Goal: Task Accomplishment & Management: Manage account settings

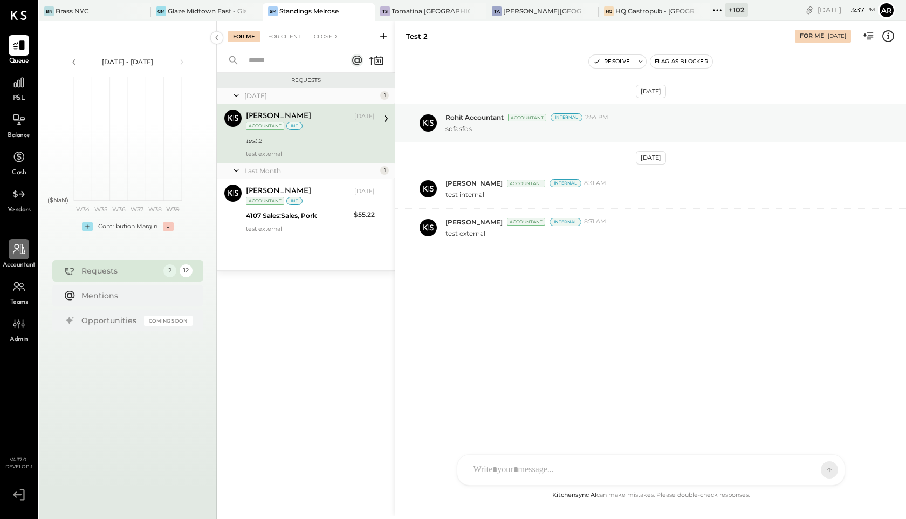
click at [19, 256] on icon at bounding box center [19, 249] width 14 height 14
select select "**"
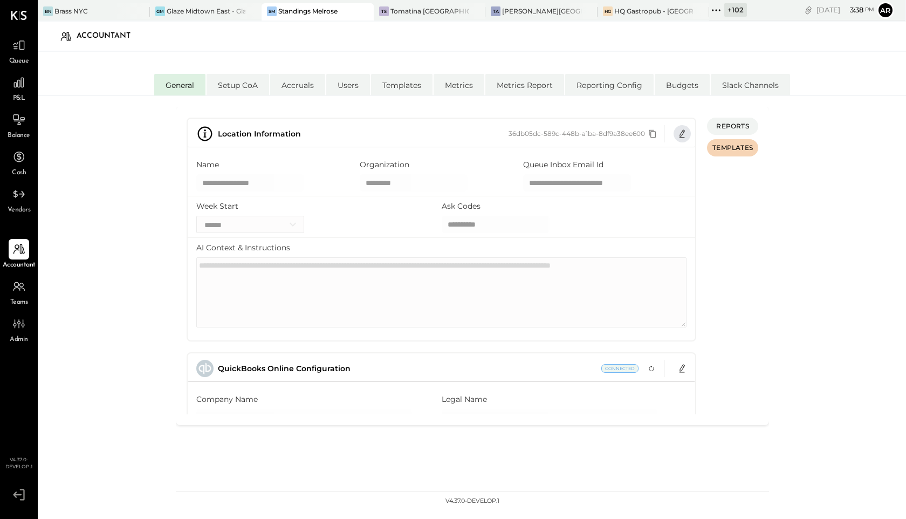
click at [680, 130] on icon "button" at bounding box center [682, 133] width 9 height 9
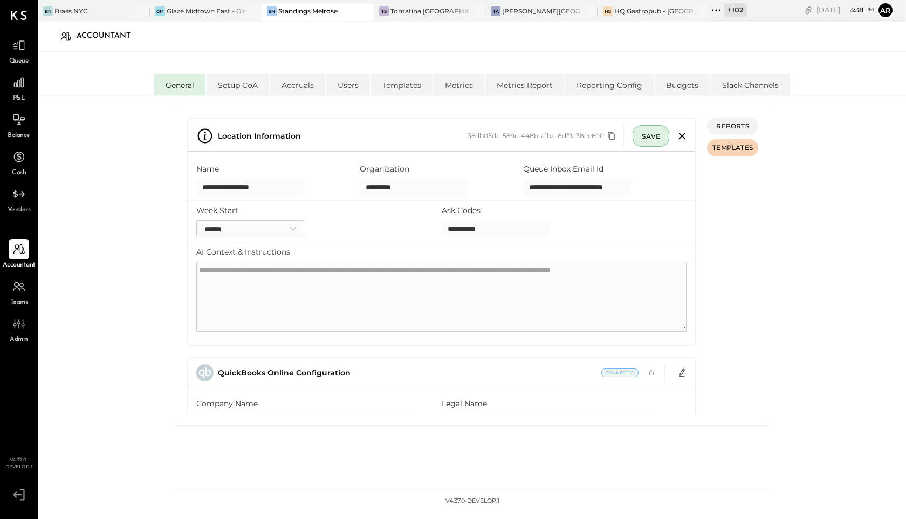
click at [453, 290] on textarea "AI Context & Instructions" at bounding box center [441, 296] width 490 height 70
click at [682, 135] on icon "button" at bounding box center [681, 135] width 17 height 17
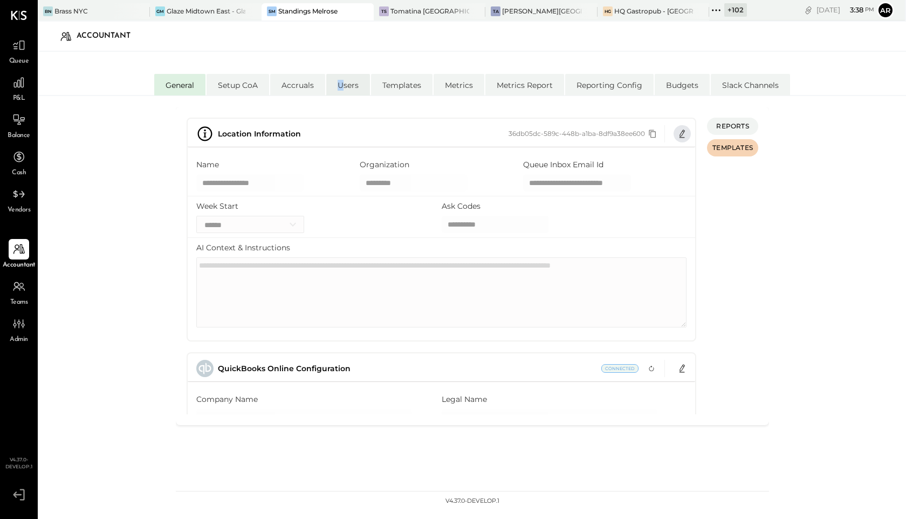
click at [340, 86] on li "Users" at bounding box center [348, 85] width 44 height 22
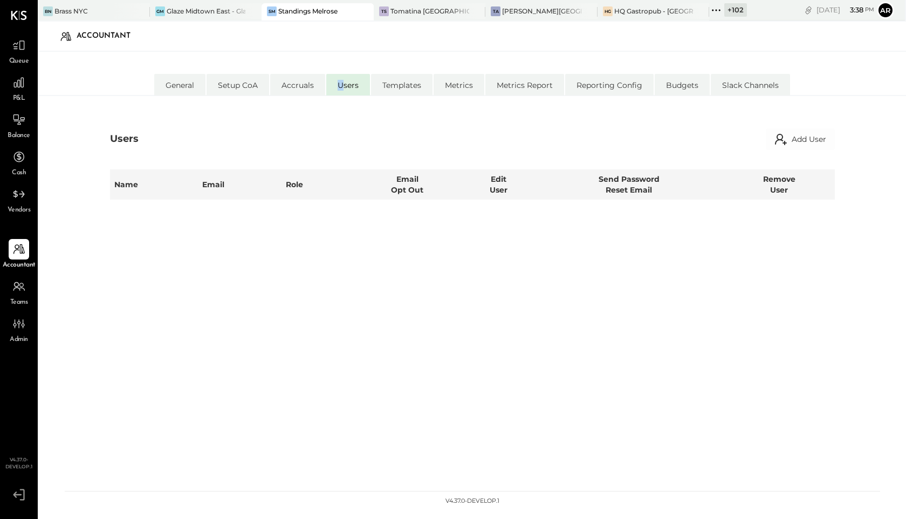
select select "*****"
select select "**********"
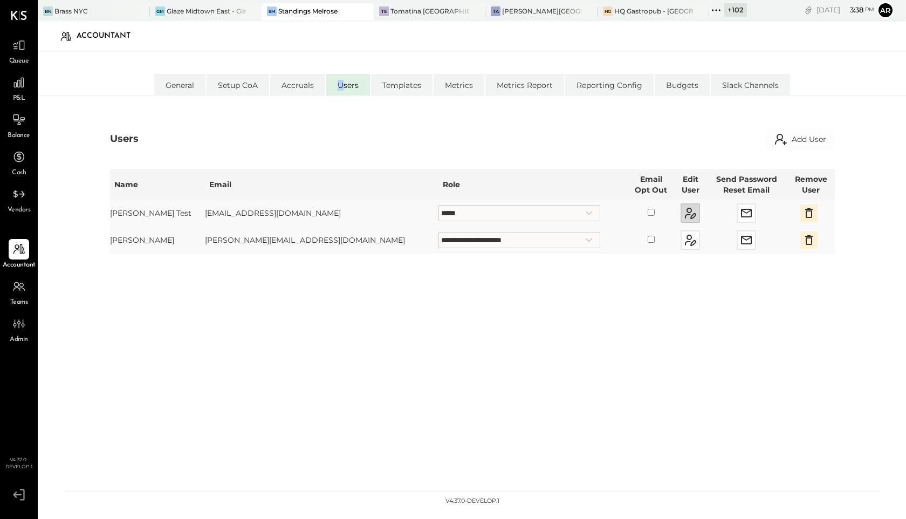
click at [680, 204] on button "button" at bounding box center [689, 212] width 19 height 19
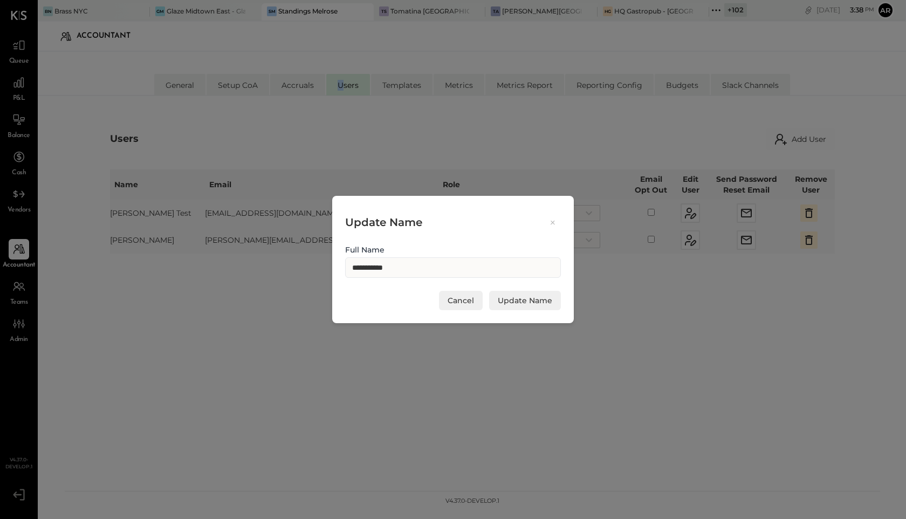
click at [550, 221] on icon at bounding box center [553, 222] width 10 height 10
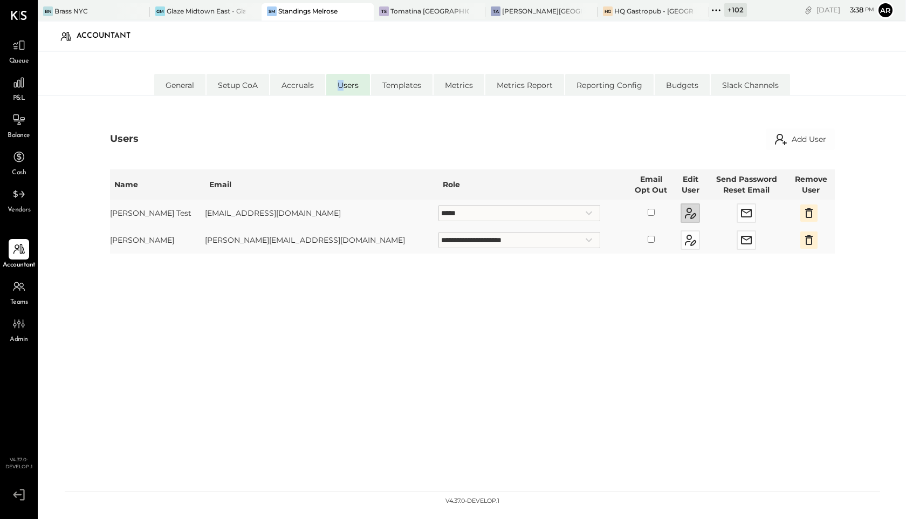
click at [684, 211] on icon "button" at bounding box center [690, 212] width 13 height 13
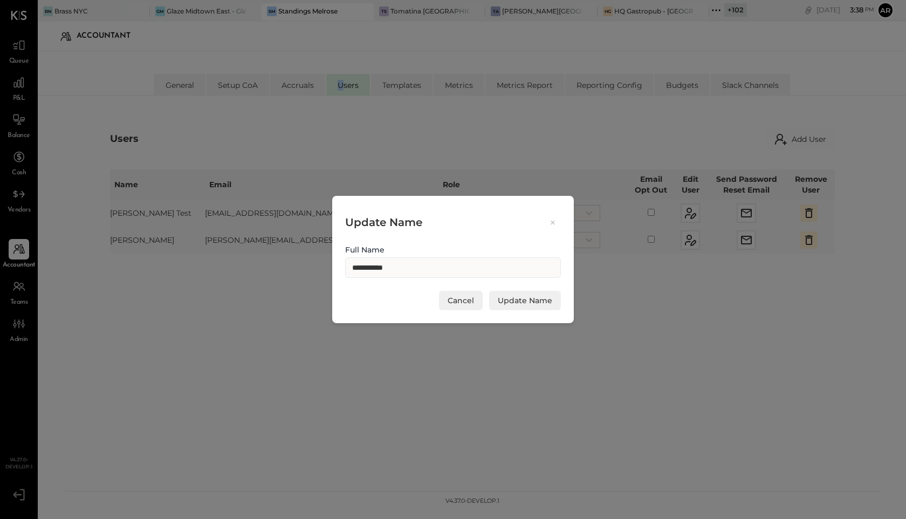
click at [555, 220] on icon at bounding box center [553, 222] width 10 height 10
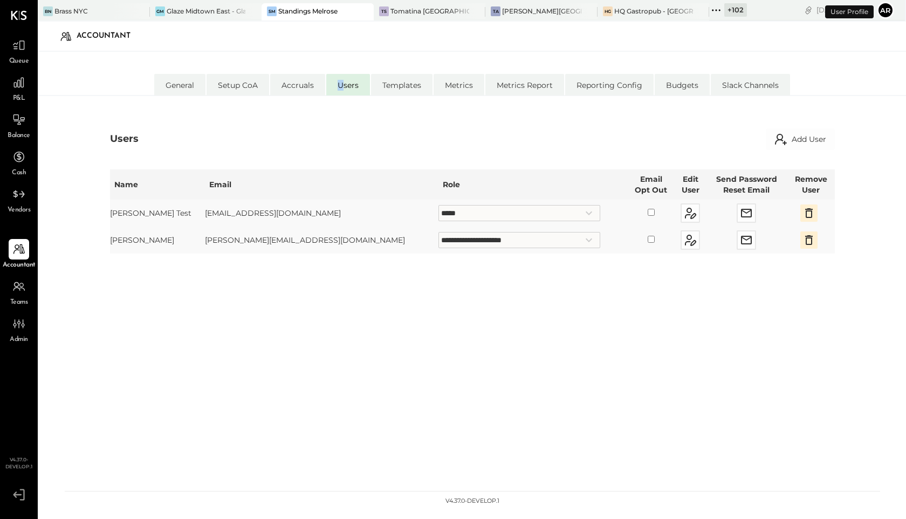
click at [889, 12] on button "Ar" at bounding box center [884, 10] width 17 height 17
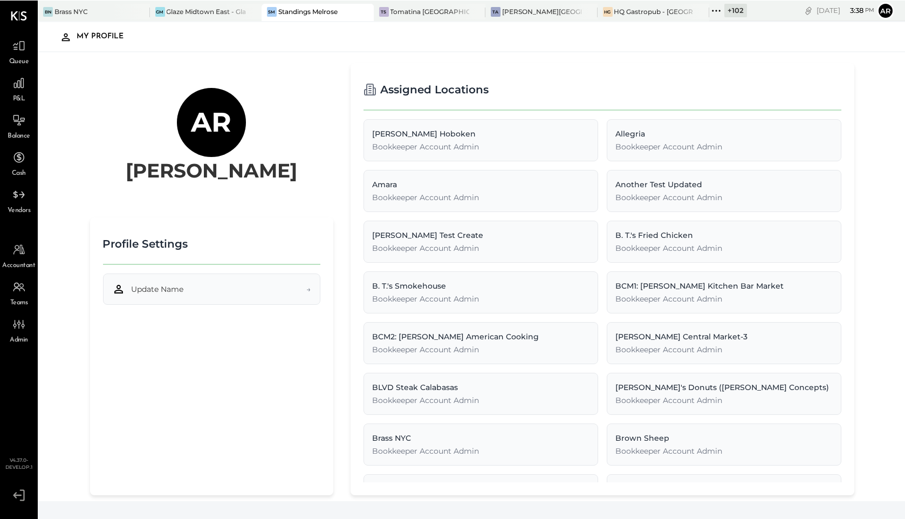
click at [178, 303] on button "Update Name →" at bounding box center [211, 288] width 217 height 31
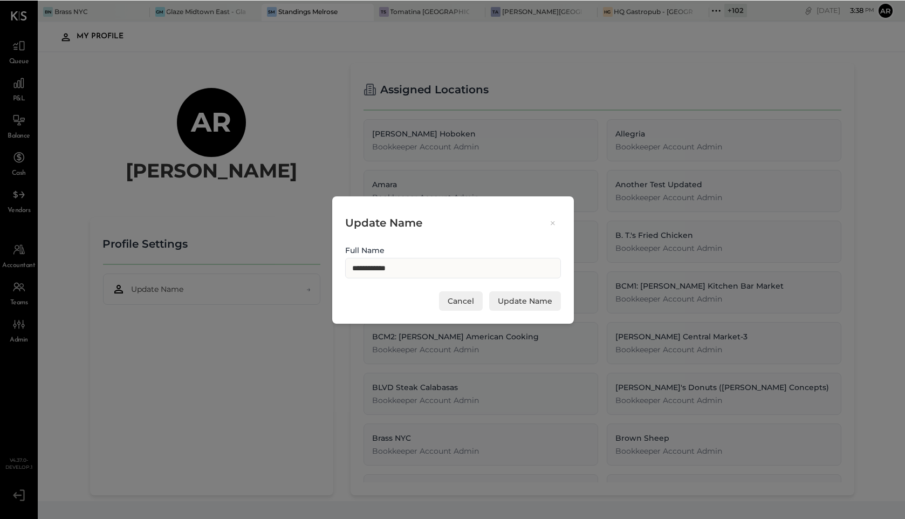
click at [556, 221] on icon at bounding box center [553, 222] width 10 height 10
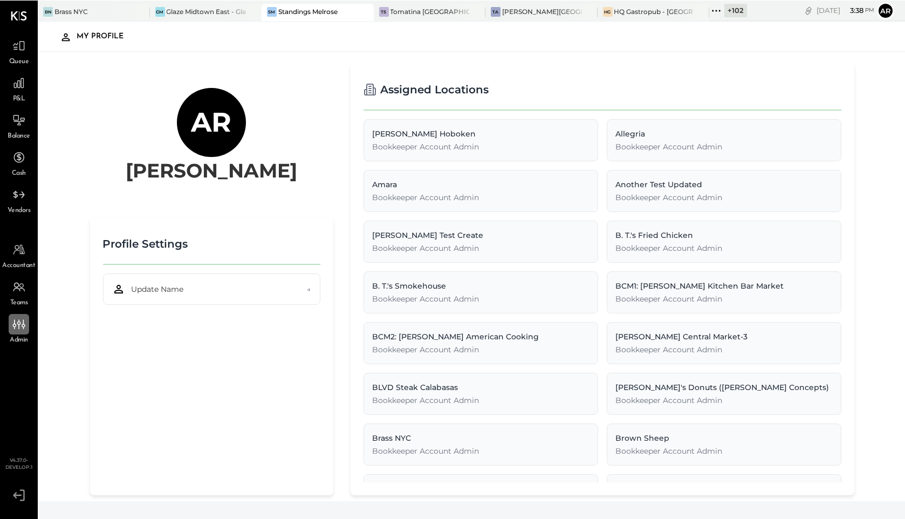
click at [17, 328] on icon at bounding box center [19, 323] width 14 height 14
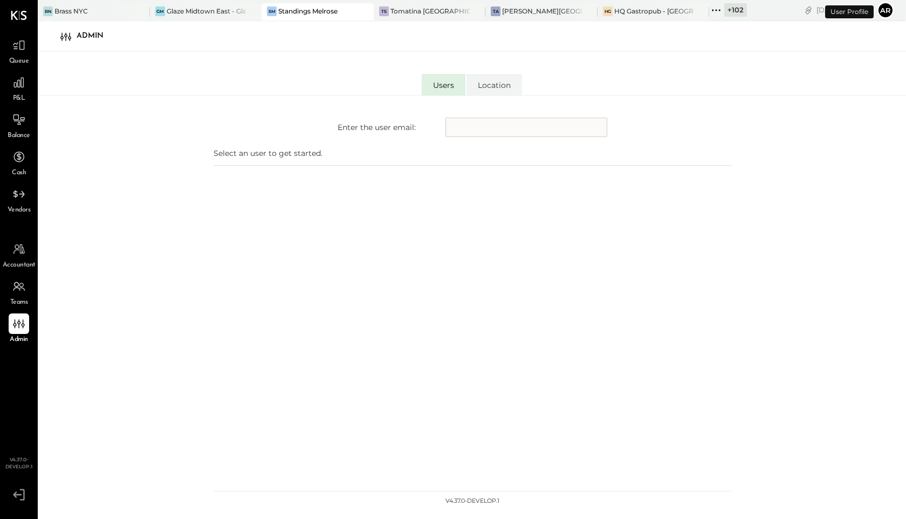
click at [467, 130] on input "text" at bounding box center [526, 127] width 162 height 19
type input "**********"
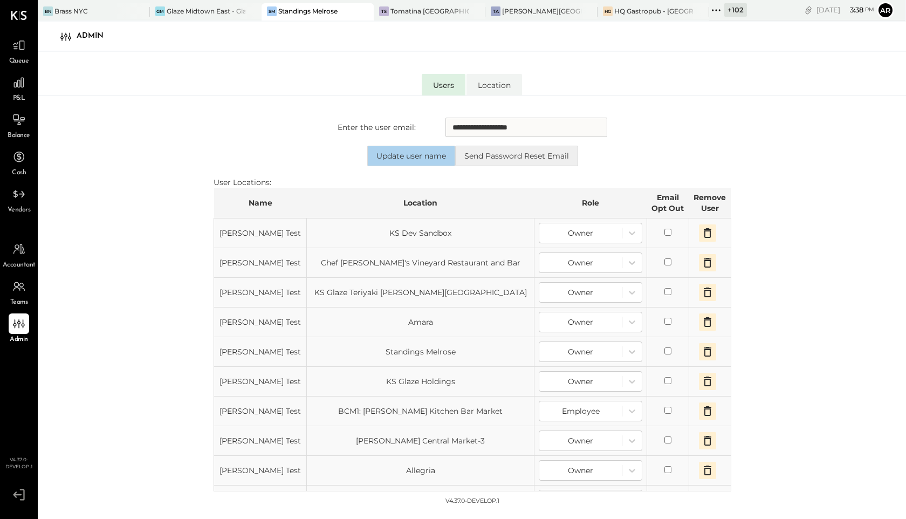
click at [391, 154] on button "Update user name" at bounding box center [411, 156] width 88 height 20
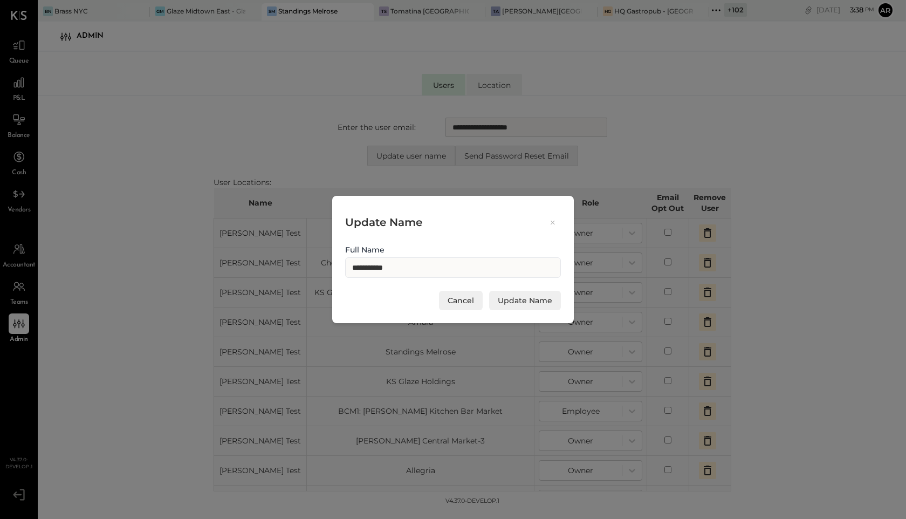
click at [552, 216] on button at bounding box center [552, 222] width 16 height 12
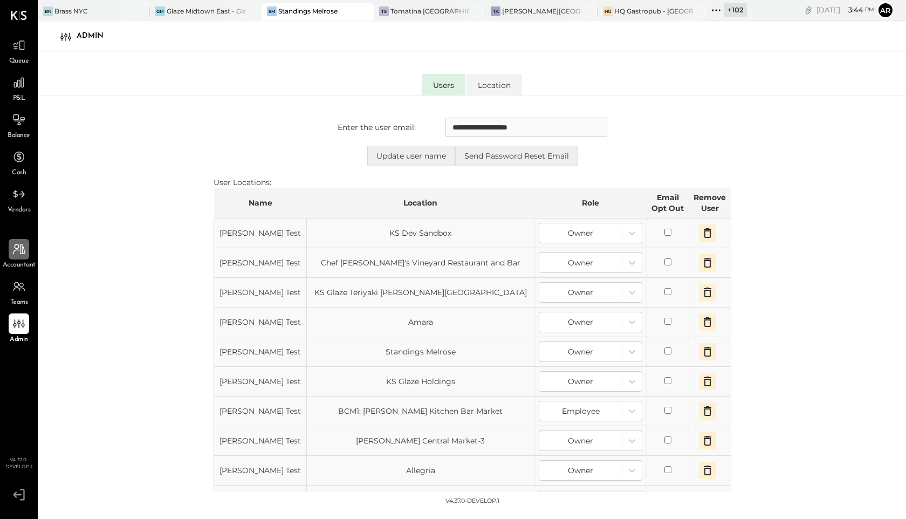
click at [13, 257] on div at bounding box center [19, 249] width 20 height 20
select select "**"
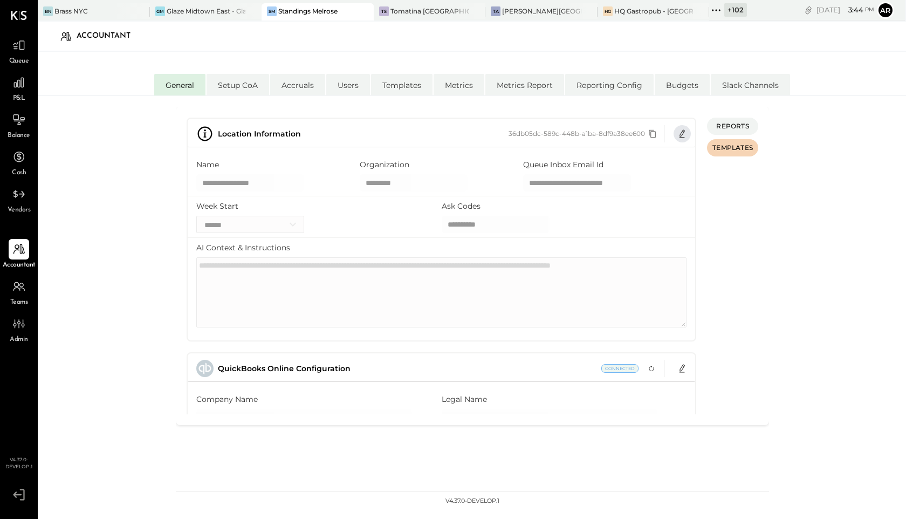
click at [683, 135] on icon "button" at bounding box center [682, 133] width 9 height 9
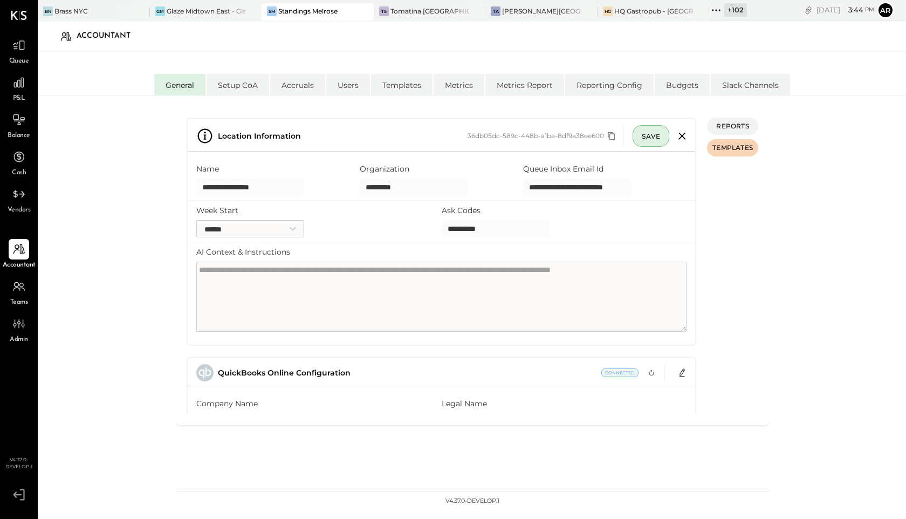
click at [595, 189] on input "**********" at bounding box center [577, 186] width 108 height 17
click at [17, 47] on icon at bounding box center [19, 45] width 14 height 14
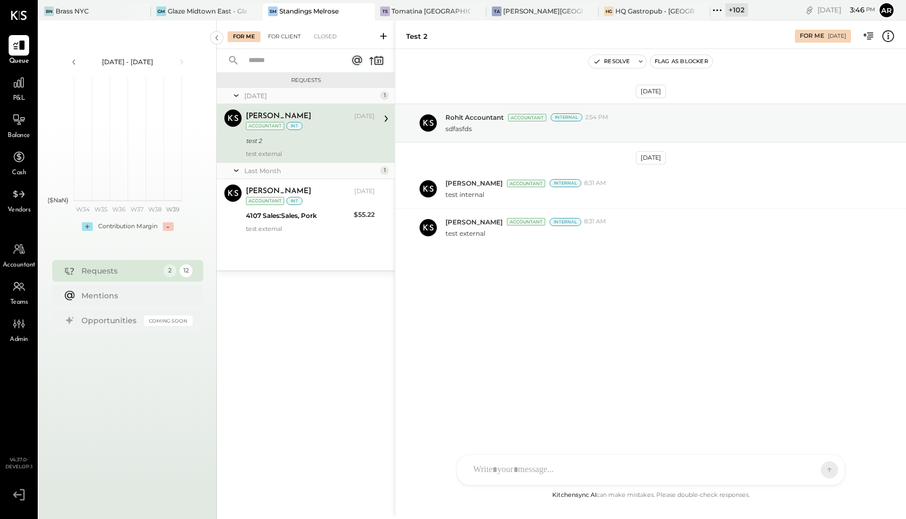
click at [285, 34] on div "For Client" at bounding box center [285, 36] width 44 height 11
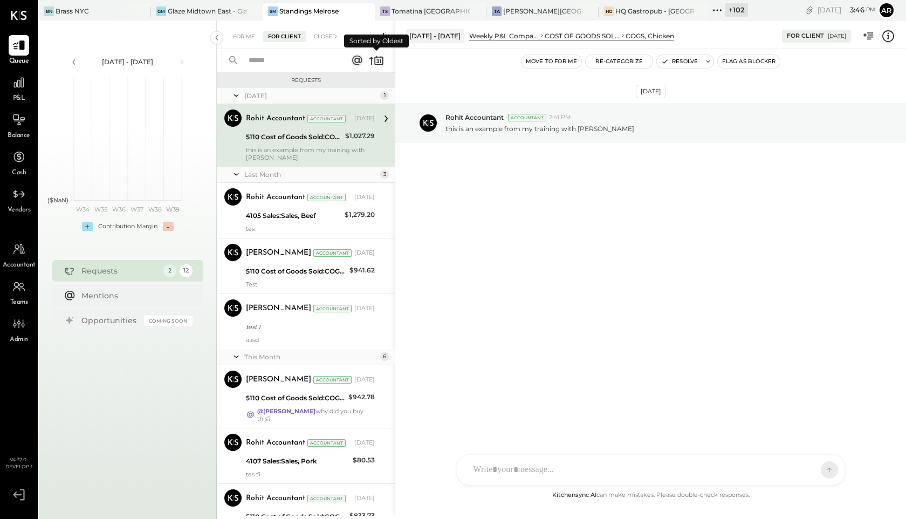
click at [379, 57] on icon at bounding box center [378, 61] width 9 height 8
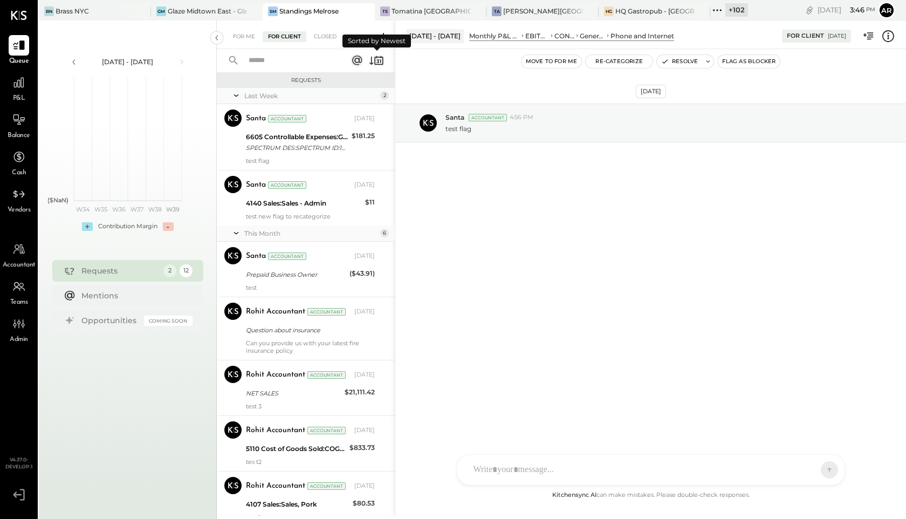
click at [381, 61] on icon at bounding box center [376, 60] width 15 height 15
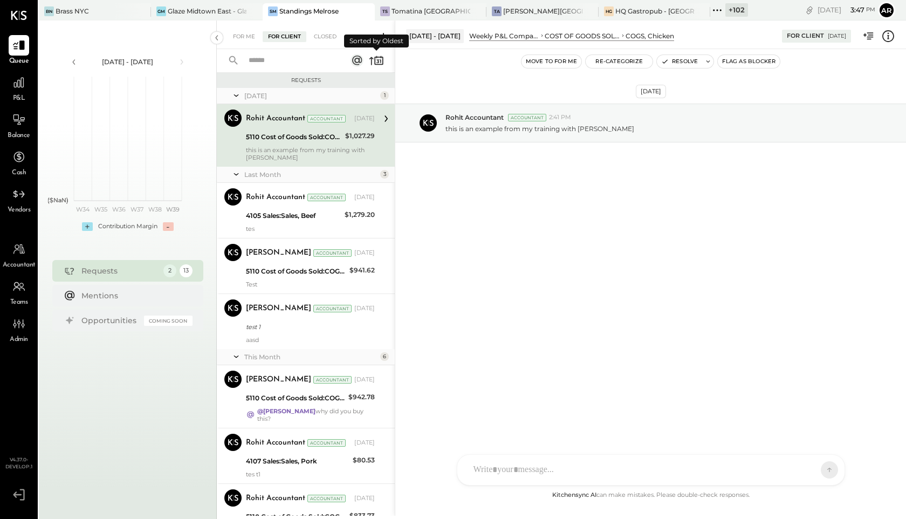
click at [377, 60] on icon at bounding box center [376, 60] width 15 height 15
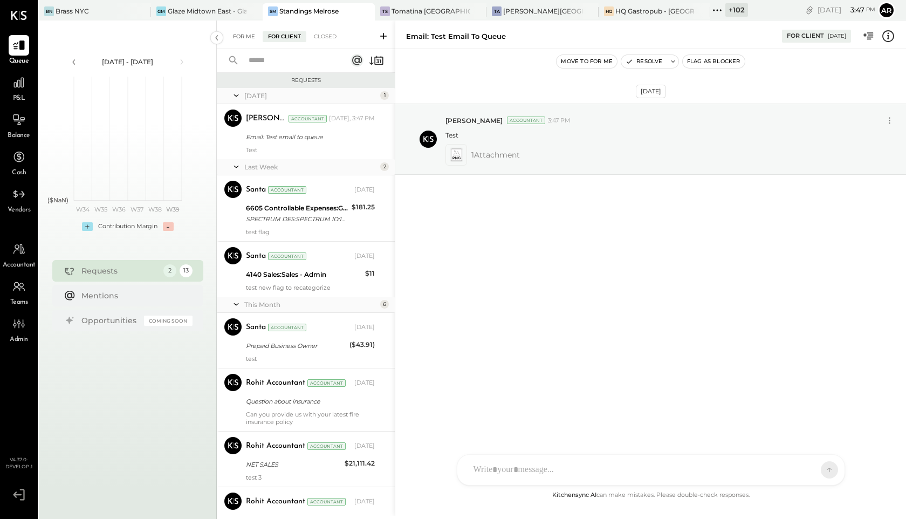
click at [241, 35] on div "For Me" at bounding box center [243, 36] width 33 height 11
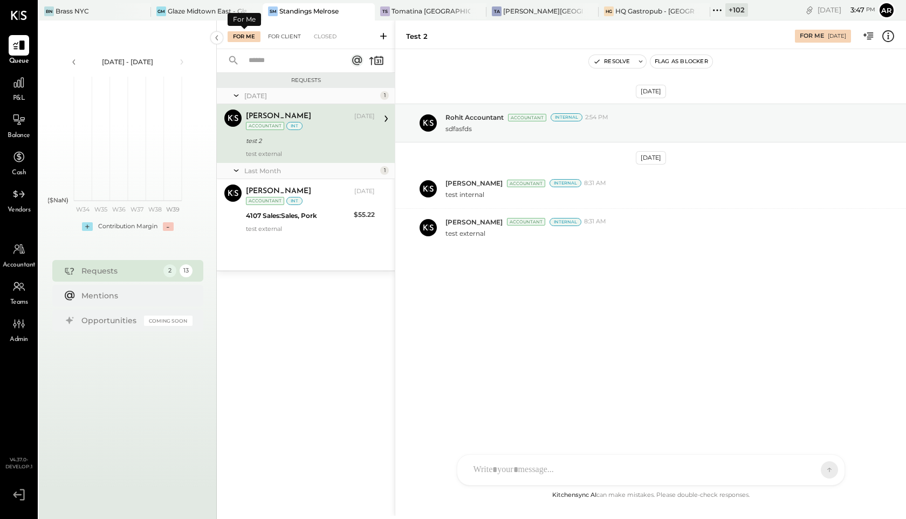
click at [289, 36] on div "For Client" at bounding box center [285, 36] width 44 height 11
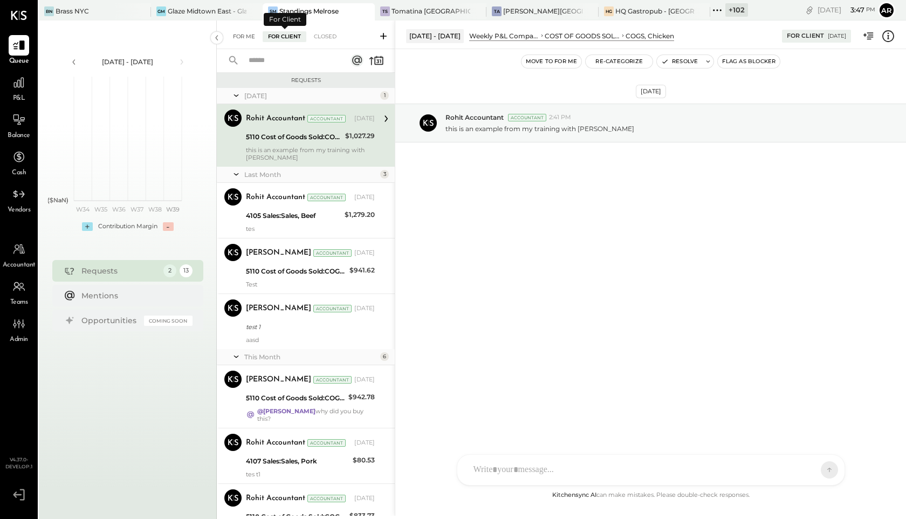
click at [246, 38] on div "For Me" at bounding box center [243, 36] width 33 height 11
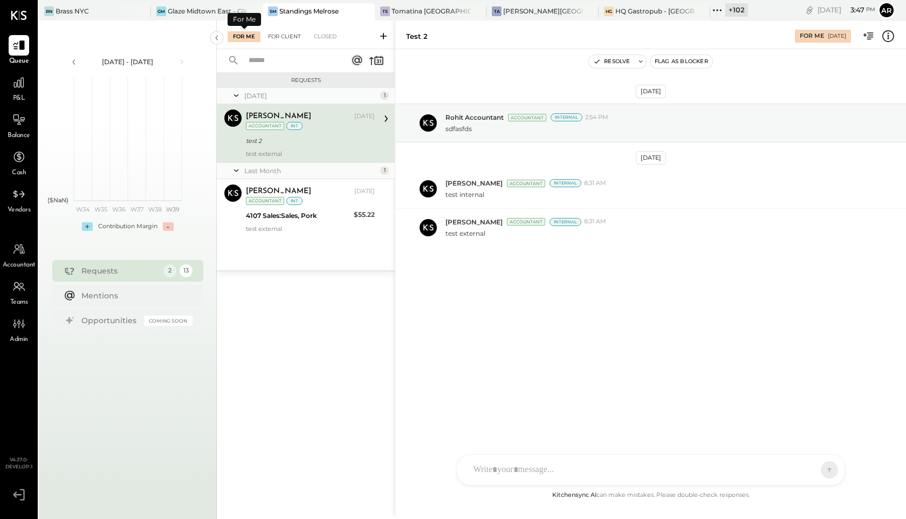
click at [285, 38] on div "For Client" at bounding box center [285, 36] width 44 height 11
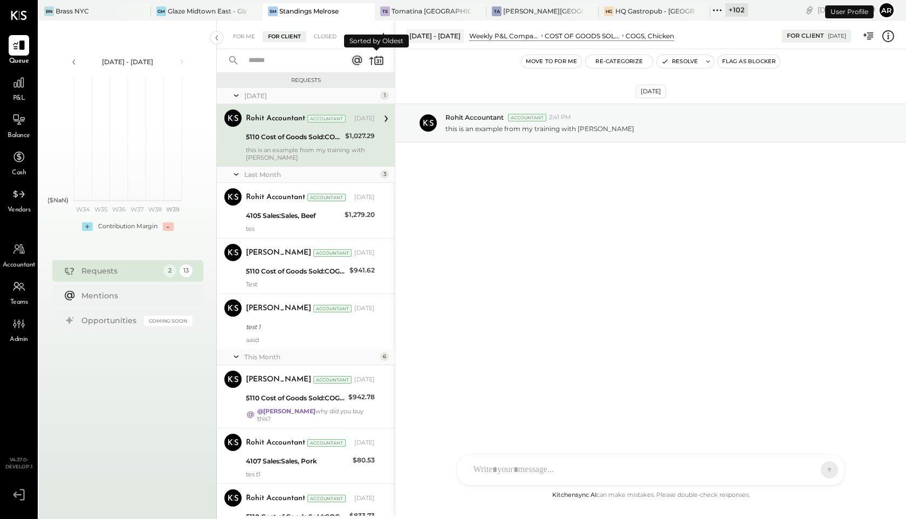
click at [381, 58] on icon at bounding box center [376, 60] width 15 height 15
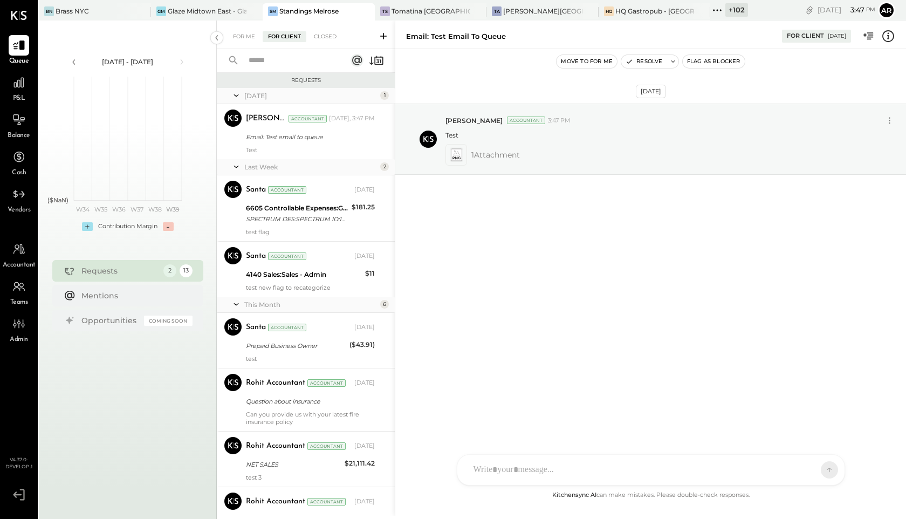
click at [286, 165] on div "Last Week" at bounding box center [310, 166] width 133 height 9
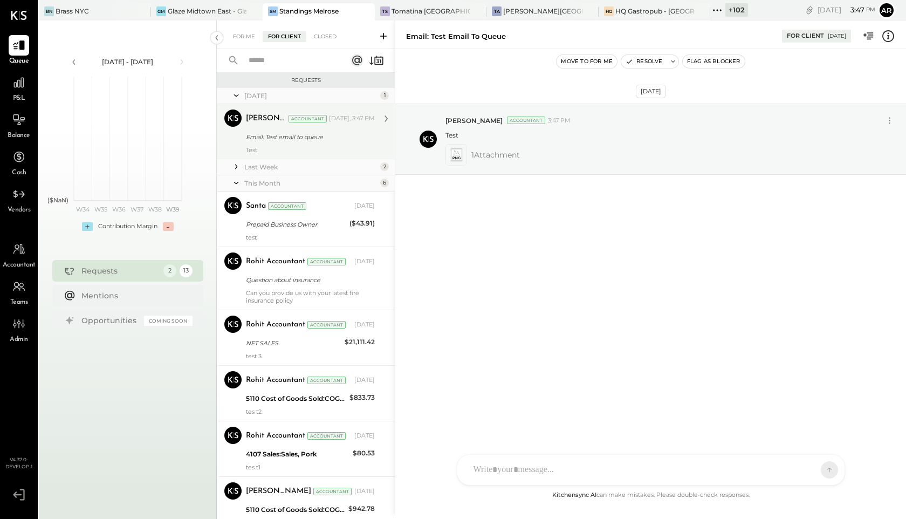
click at [289, 146] on div "Test" at bounding box center [310, 150] width 129 height 8
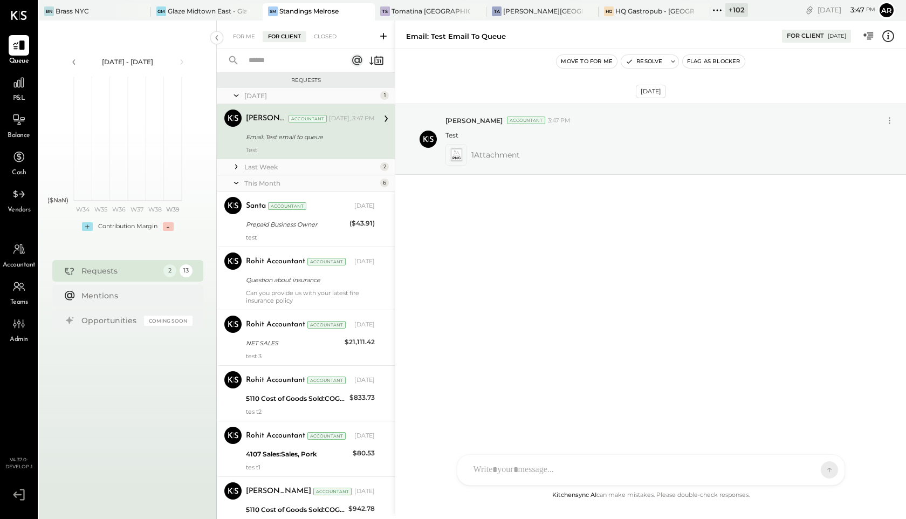
click at [236, 167] on icon at bounding box center [236, 166] width 11 height 11
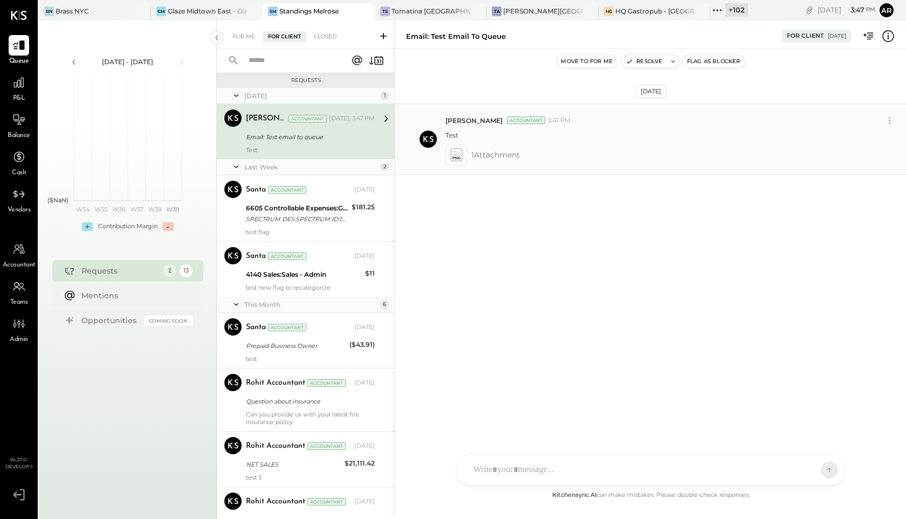
click at [472, 156] on span "1 Attachment" at bounding box center [495, 155] width 49 height 22
click at [460, 156] on icon at bounding box center [455, 155] width 11 height 12
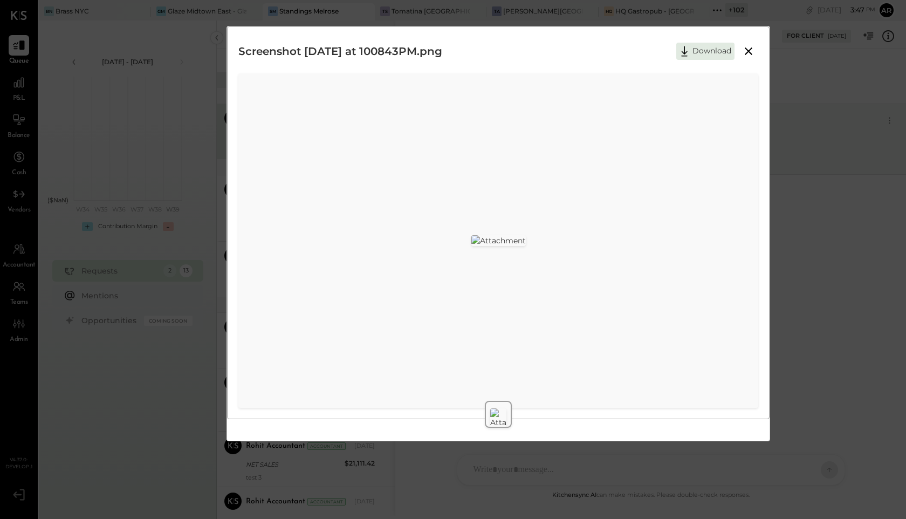
click at [746, 49] on icon at bounding box center [748, 51] width 13 height 13
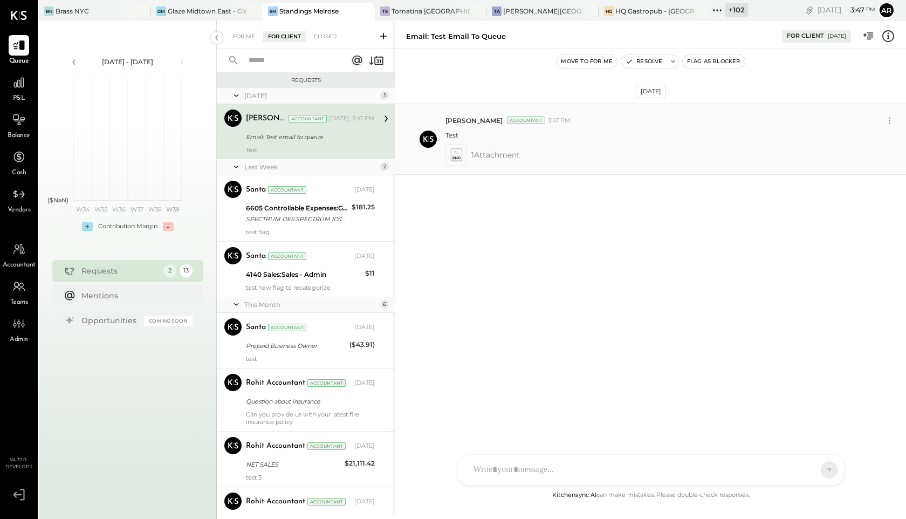
click at [458, 160] on icon at bounding box center [456, 155] width 11 height 12
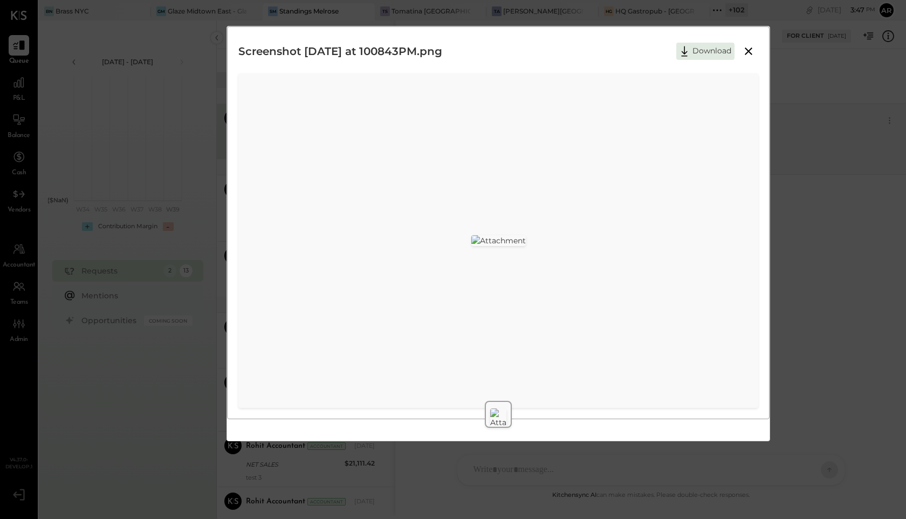
click at [747, 50] on icon at bounding box center [748, 51] width 13 height 13
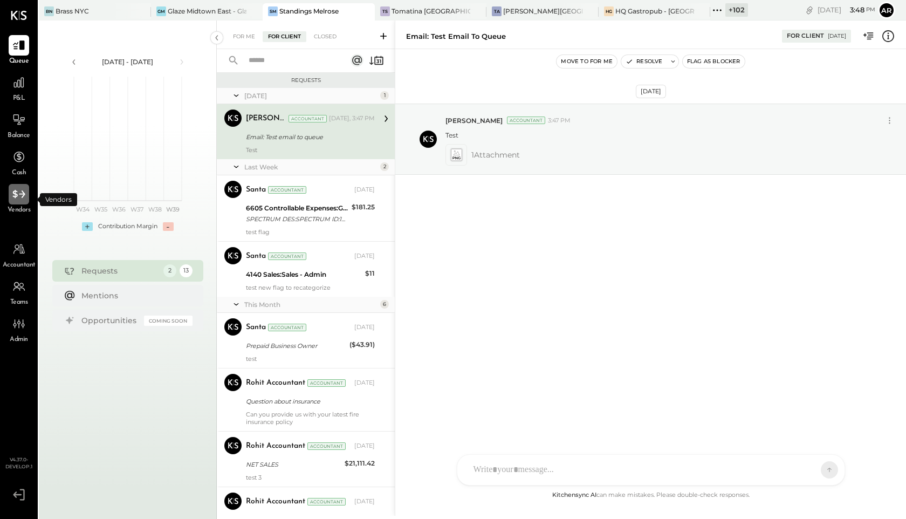
click at [17, 200] on icon at bounding box center [19, 194] width 14 height 14
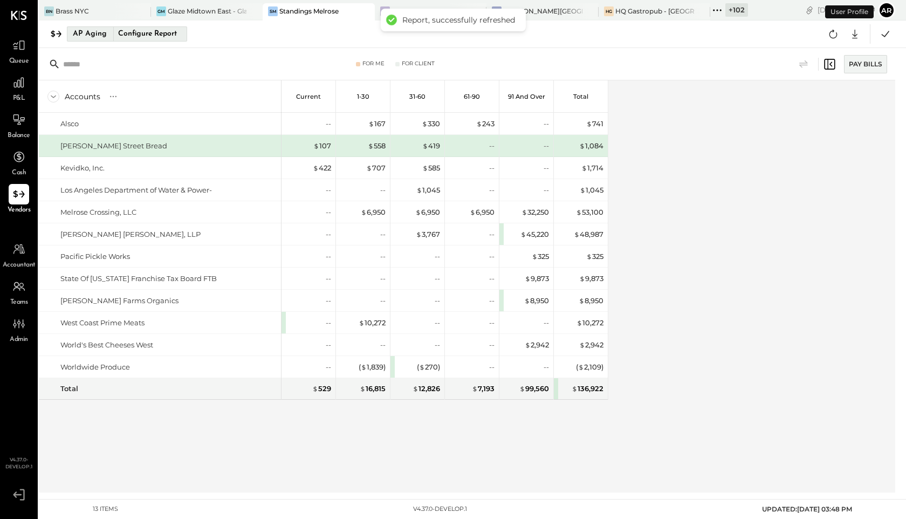
click at [137, 31] on div "Configure Report" at bounding box center [147, 34] width 68 height 14
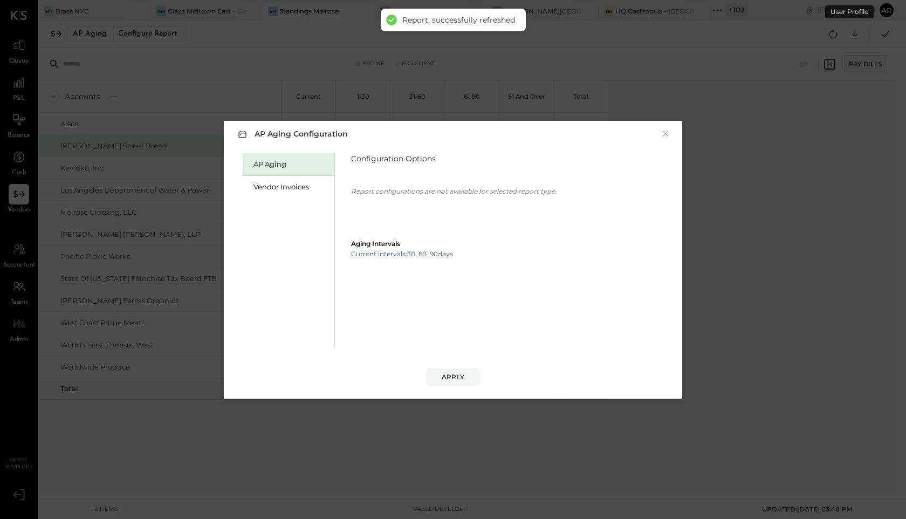
click at [280, 203] on div "AP Aging Vendor Invoices" at bounding box center [289, 250] width 92 height 194
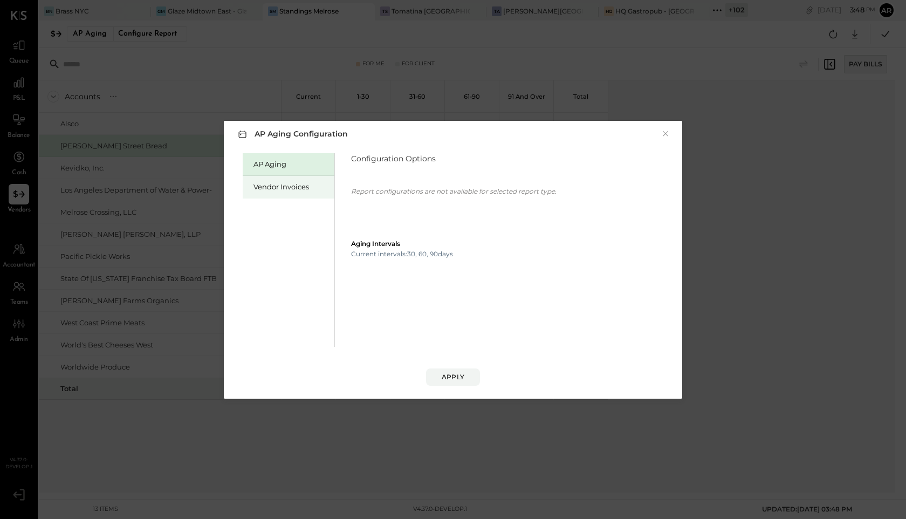
click at [274, 188] on div "Vendor Invoices" at bounding box center [290, 187] width 75 height 10
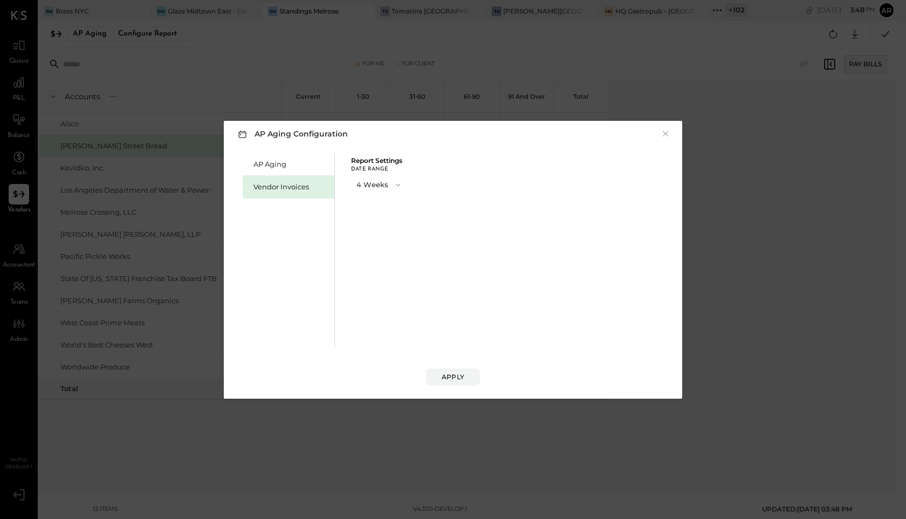
click at [360, 184] on button "4 Weeks" at bounding box center [379, 185] width 57 height 20
click at [362, 220] on span "13 Weeks" at bounding box center [373, 222] width 27 height 7
click at [444, 377] on div "Apply" at bounding box center [452, 376] width 23 height 9
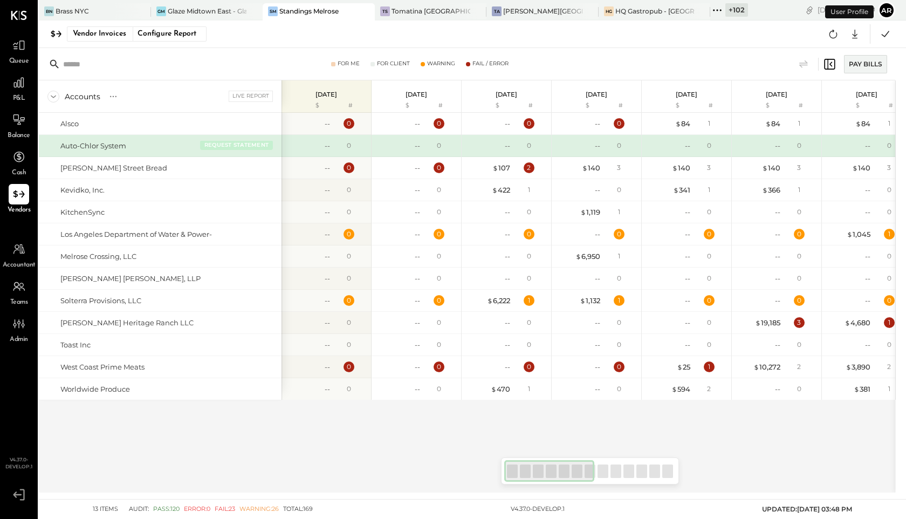
click at [224, 143] on button "REQUEST STATEMENT" at bounding box center [236, 145] width 73 height 10
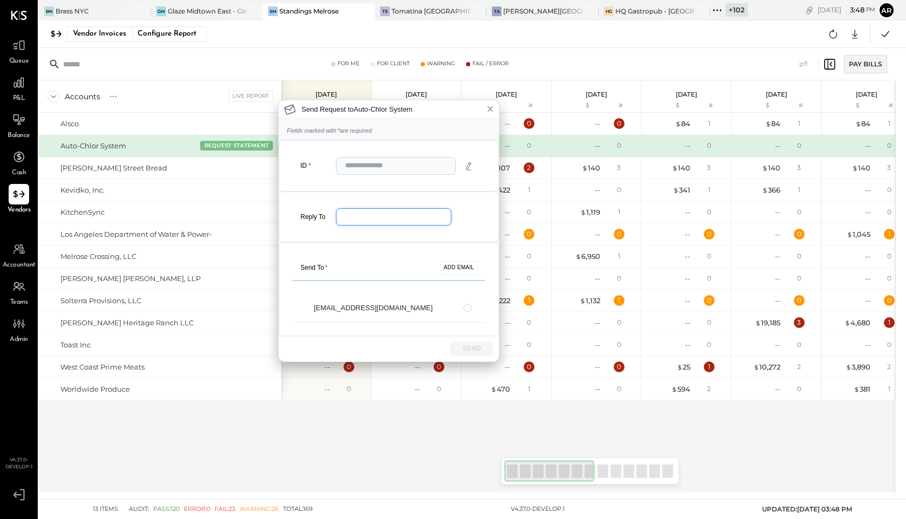
click at [409, 225] on div "Reply To" at bounding box center [388, 217] width 193 height 24
